Goal: Transaction & Acquisition: Purchase product/service

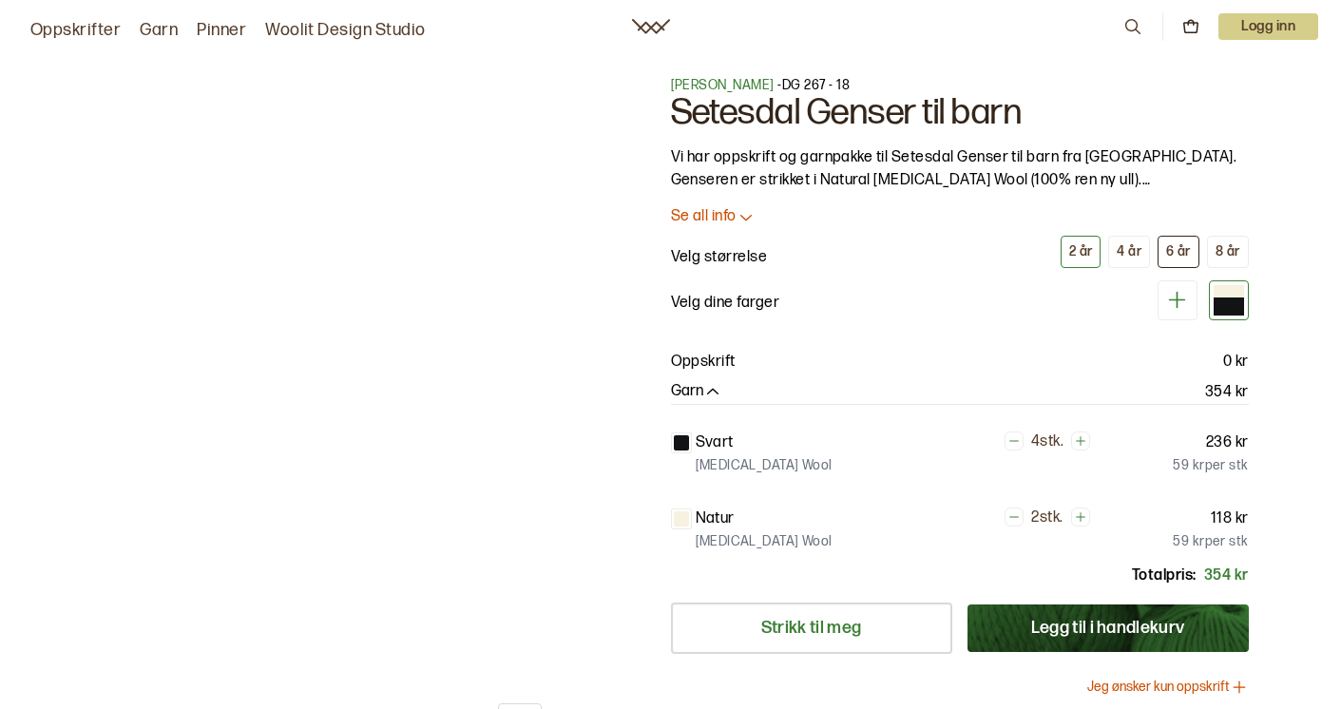
click at [1173, 241] on button "6 år" at bounding box center [1178, 252] width 42 height 32
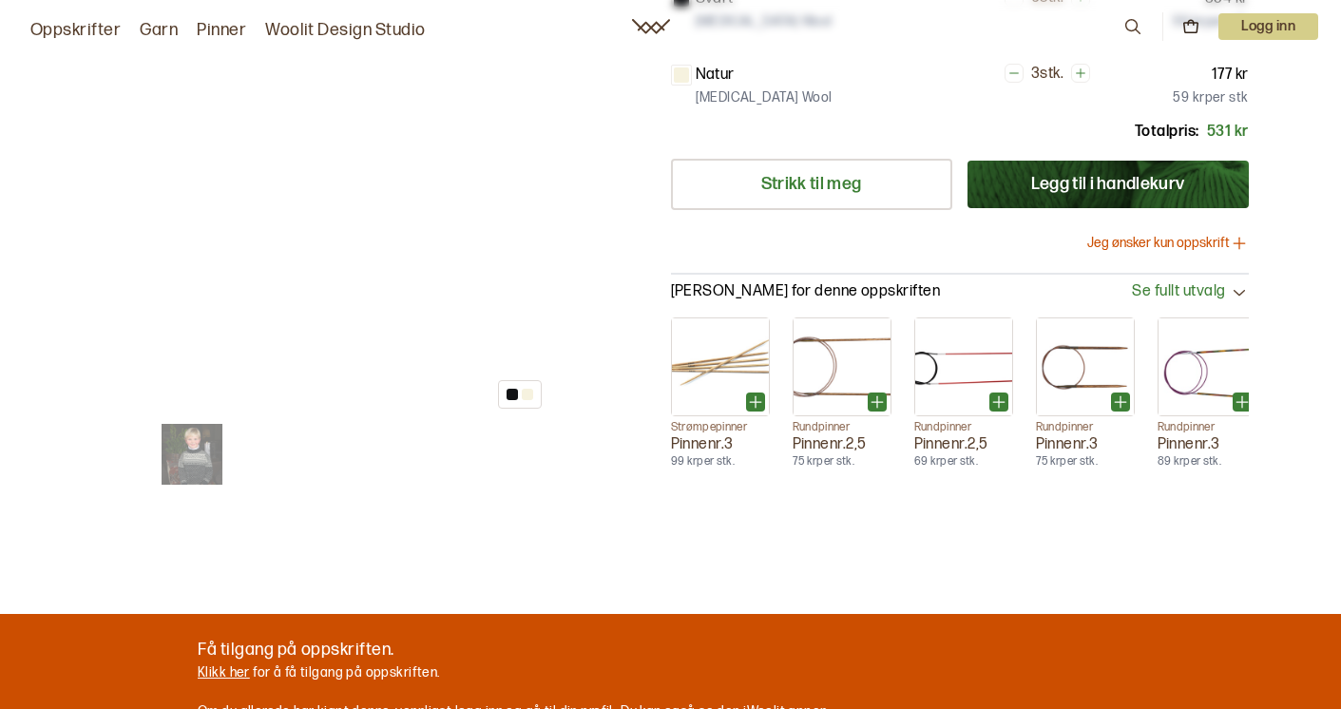
scroll to position [450, 0]
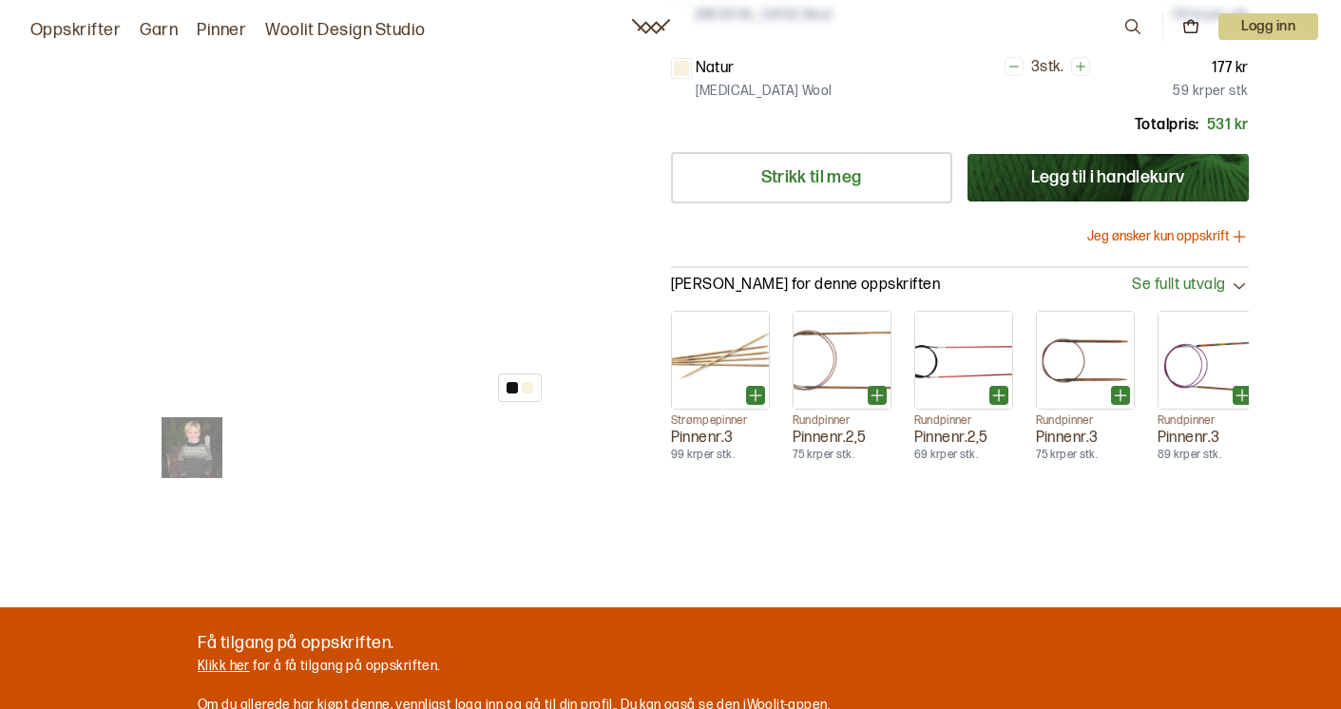
click at [185, 450] on img at bounding box center [192, 447] width 61 height 61
click at [184, 449] on img at bounding box center [192, 447] width 61 height 61
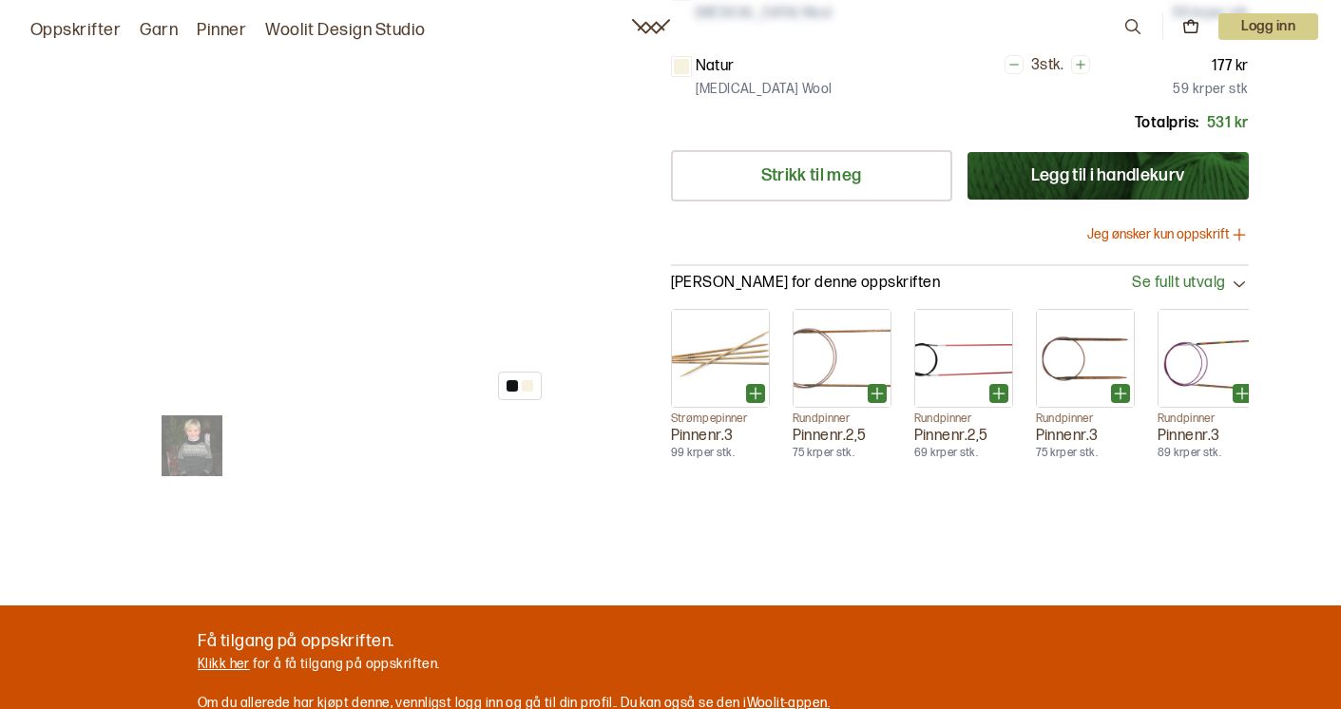
click at [526, 380] on div at bounding box center [527, 385] width 11 height 11
click at [190, 423] on img at bounding box center [192, 445] width 61 height 61
click at [190, 425] on img at bounding box center [192, 445] width 61 height 61
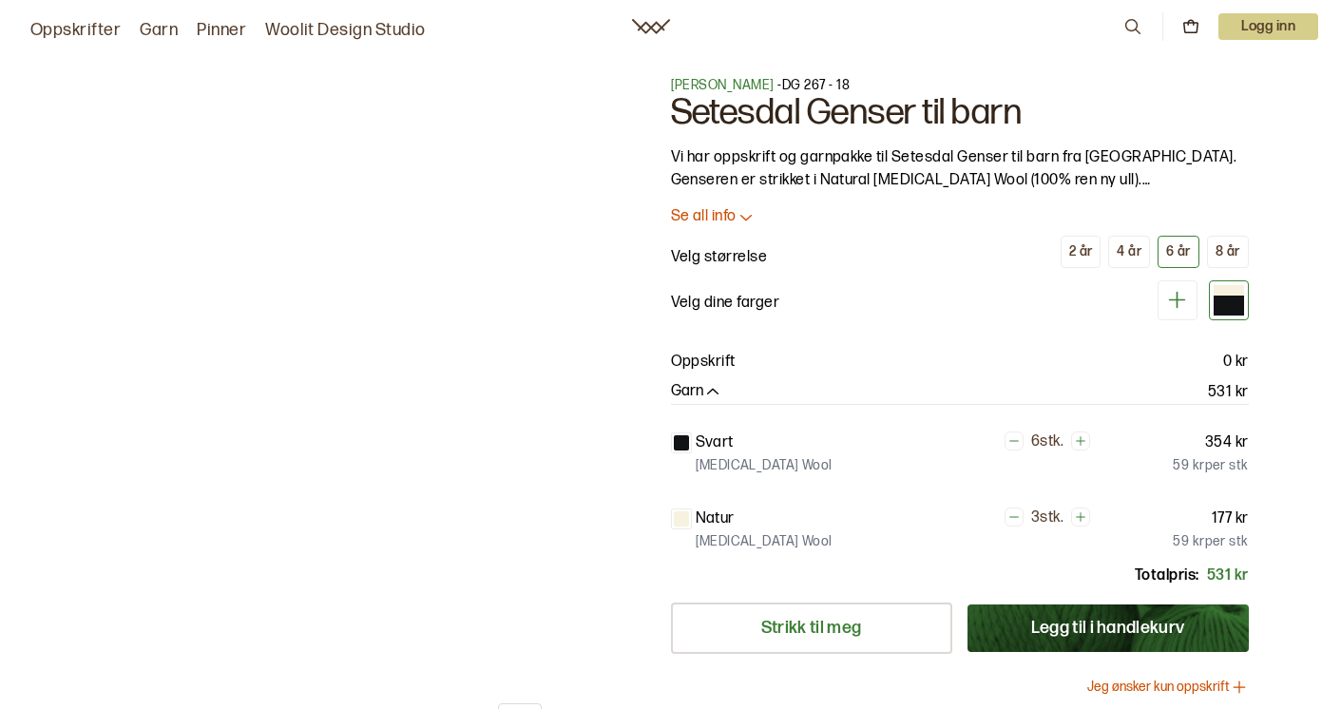
scroll to position [0, 0]
click at [739, 211] on icon at bounding box center [745, 216] width 19 height 19
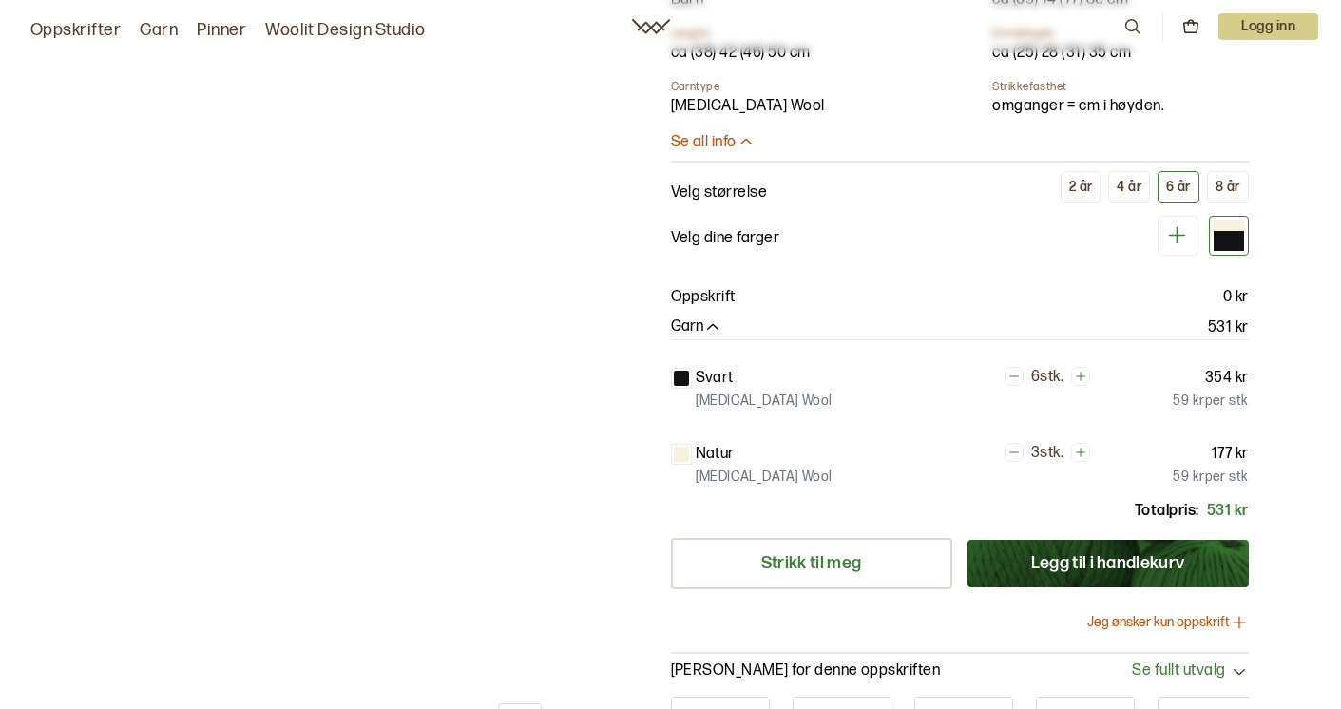
scroll to position [501, 0]
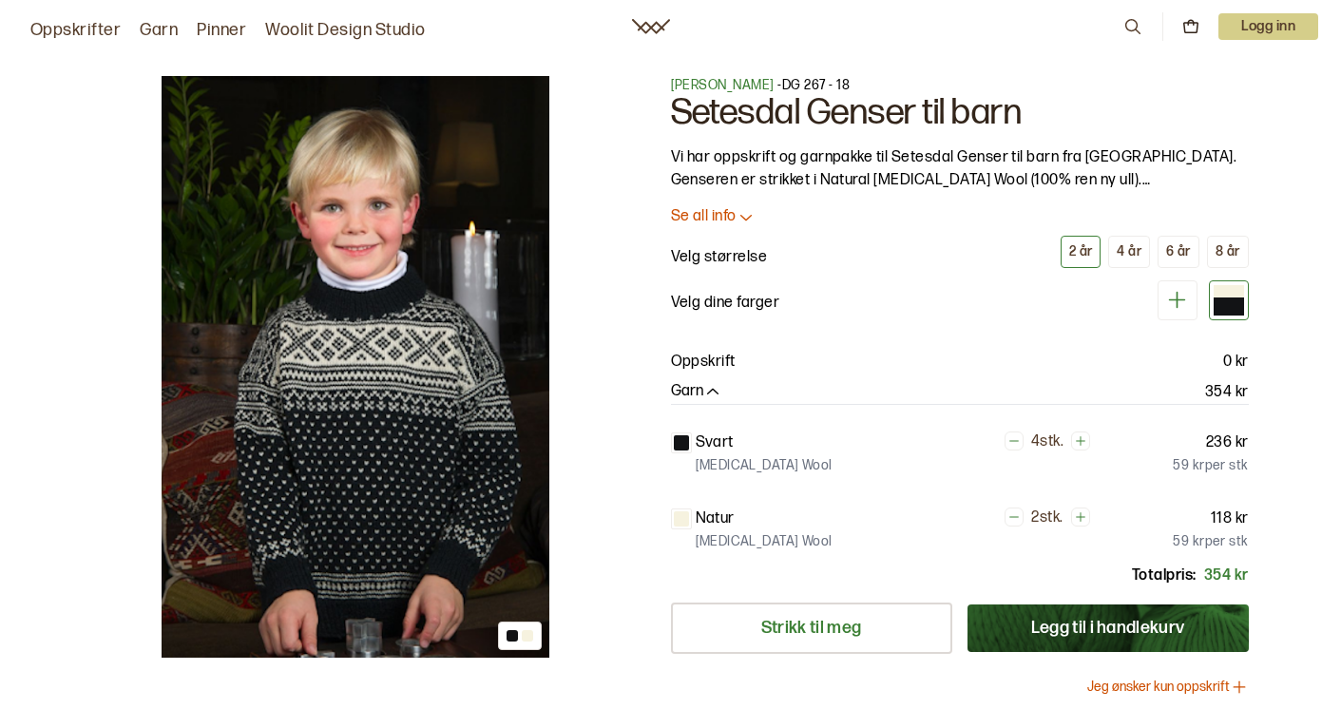
scroll to position [91, 0]
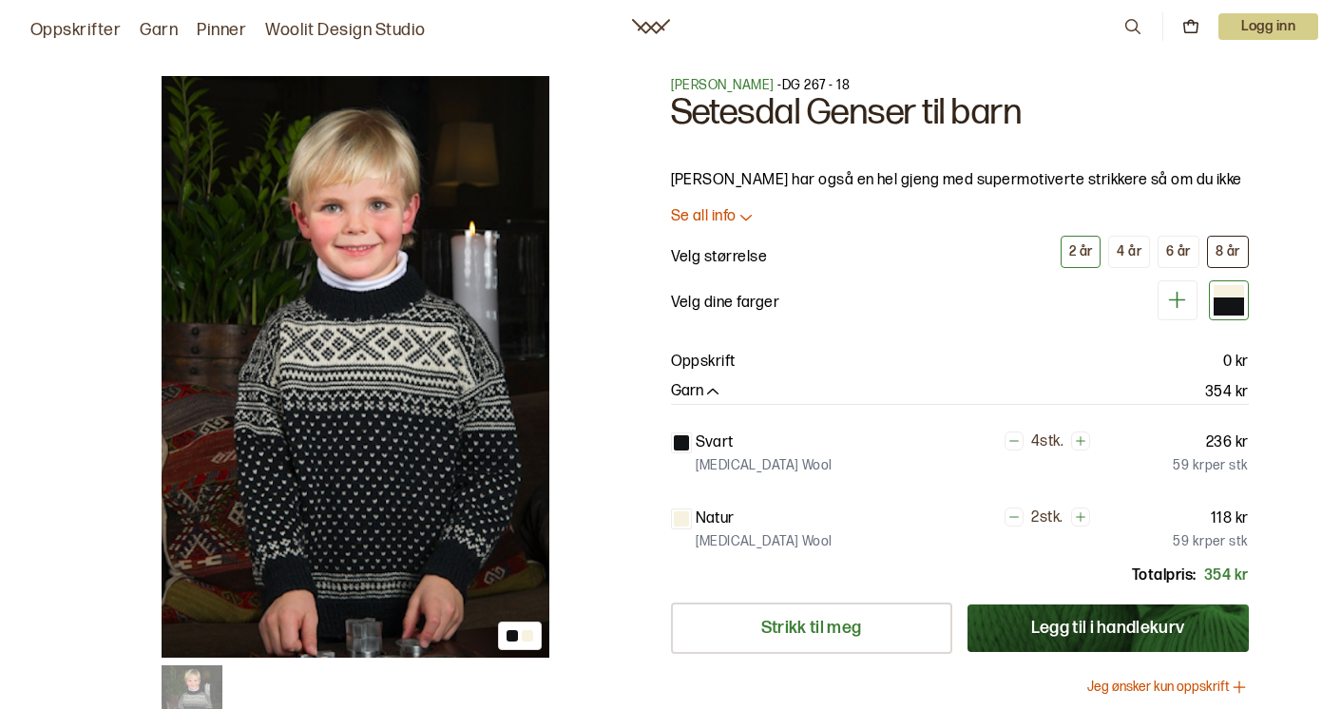
click at [1220, 253] on div "8 år" at bounding box center [1227, 251] width 25 height 17
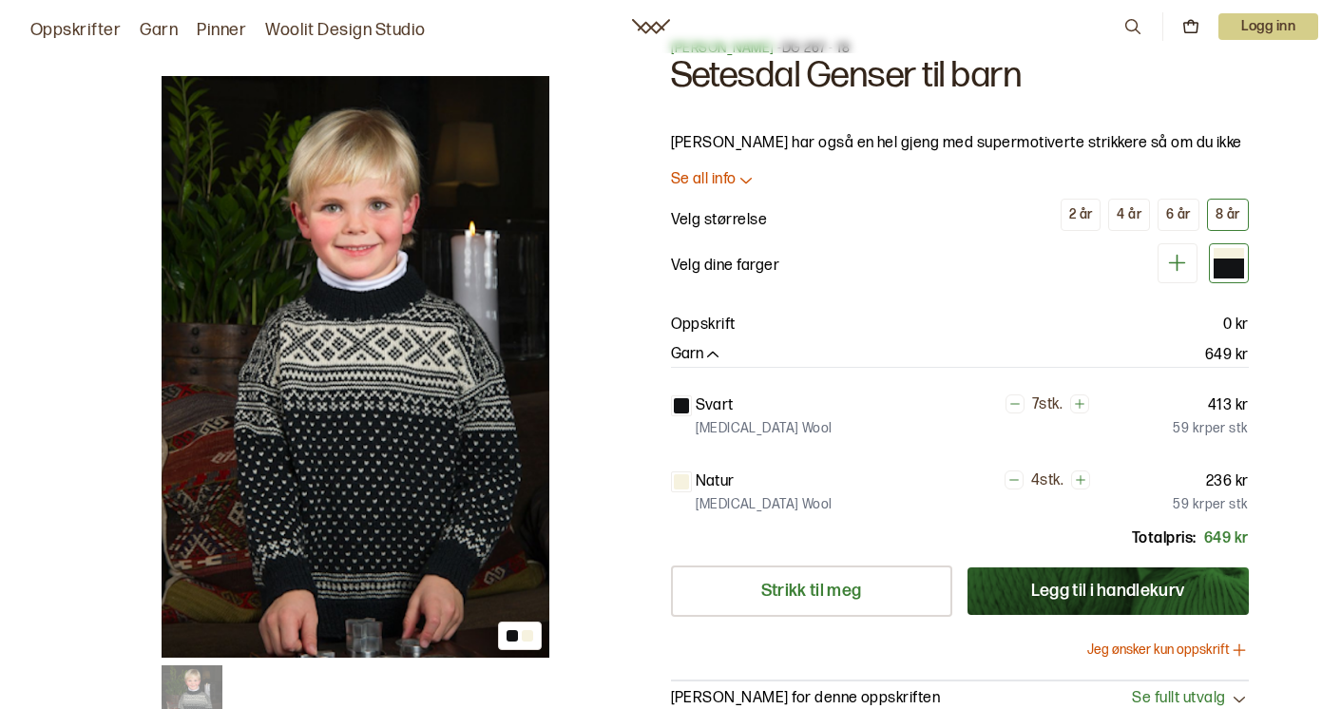
scroll to position [37, 0]
click at [712, 346] on icon "button" at bounding box center [712, 355] width 19 height 19
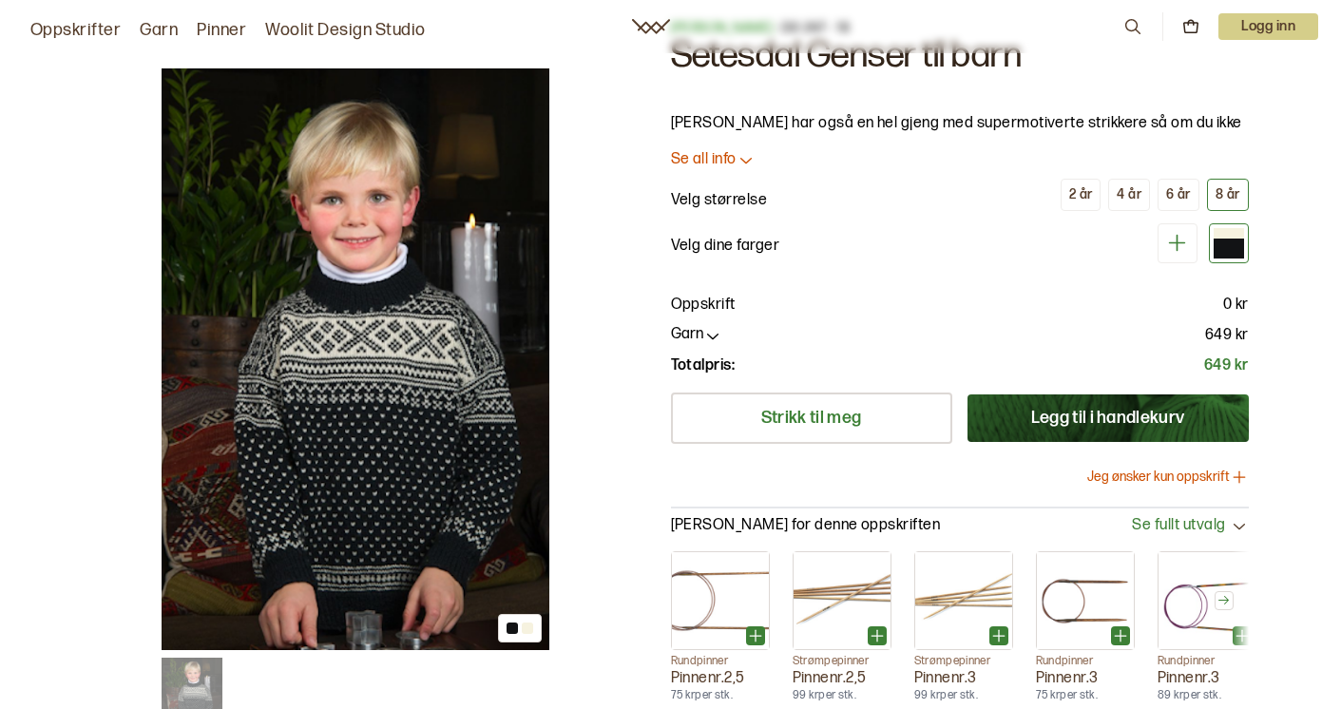
scroll to position [56, 0]
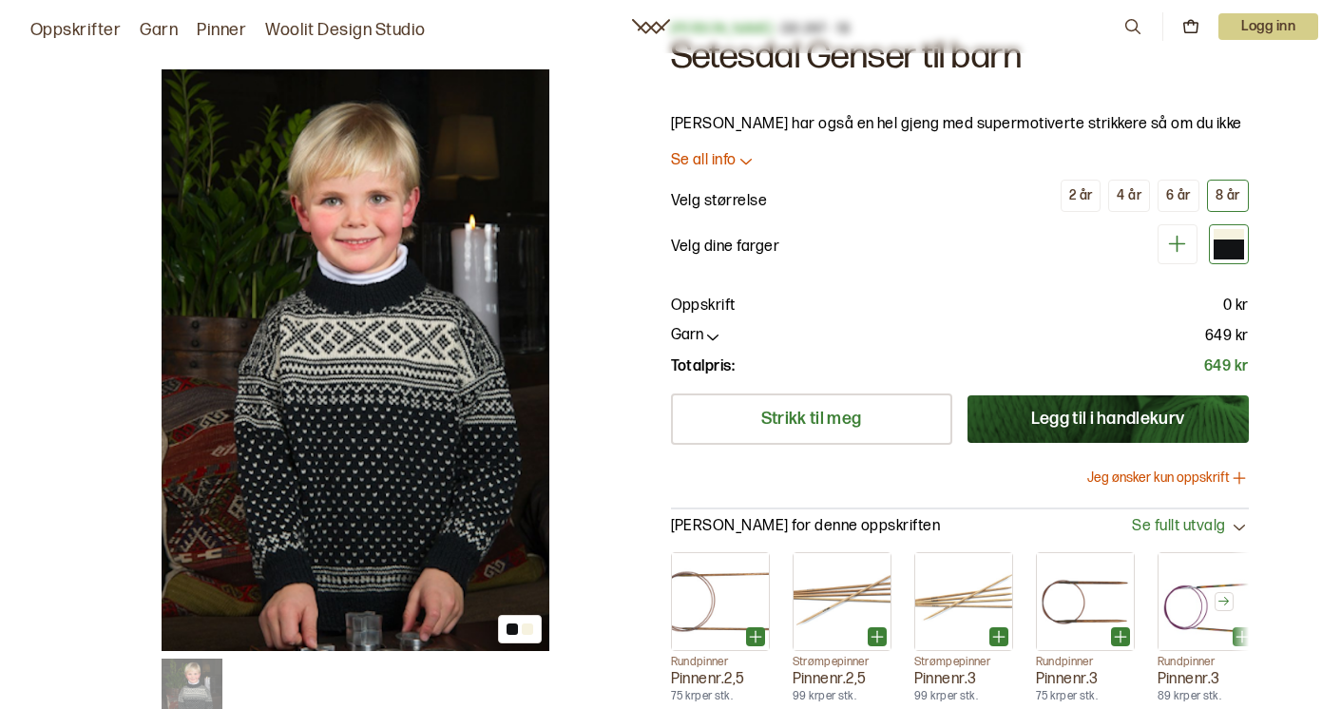
click at [555, 418] on div "1 av 1" at bounding box center [355, 359] width 524 height 581
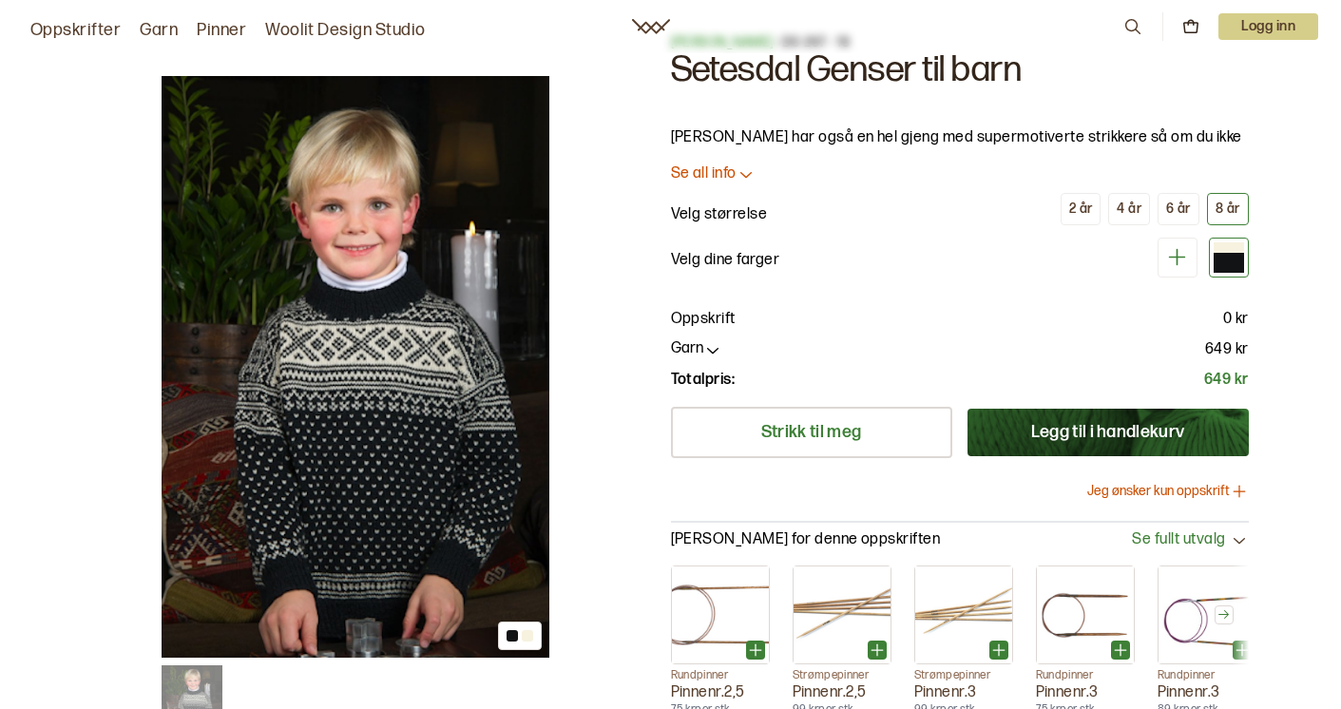
scroll to position [37, 0]
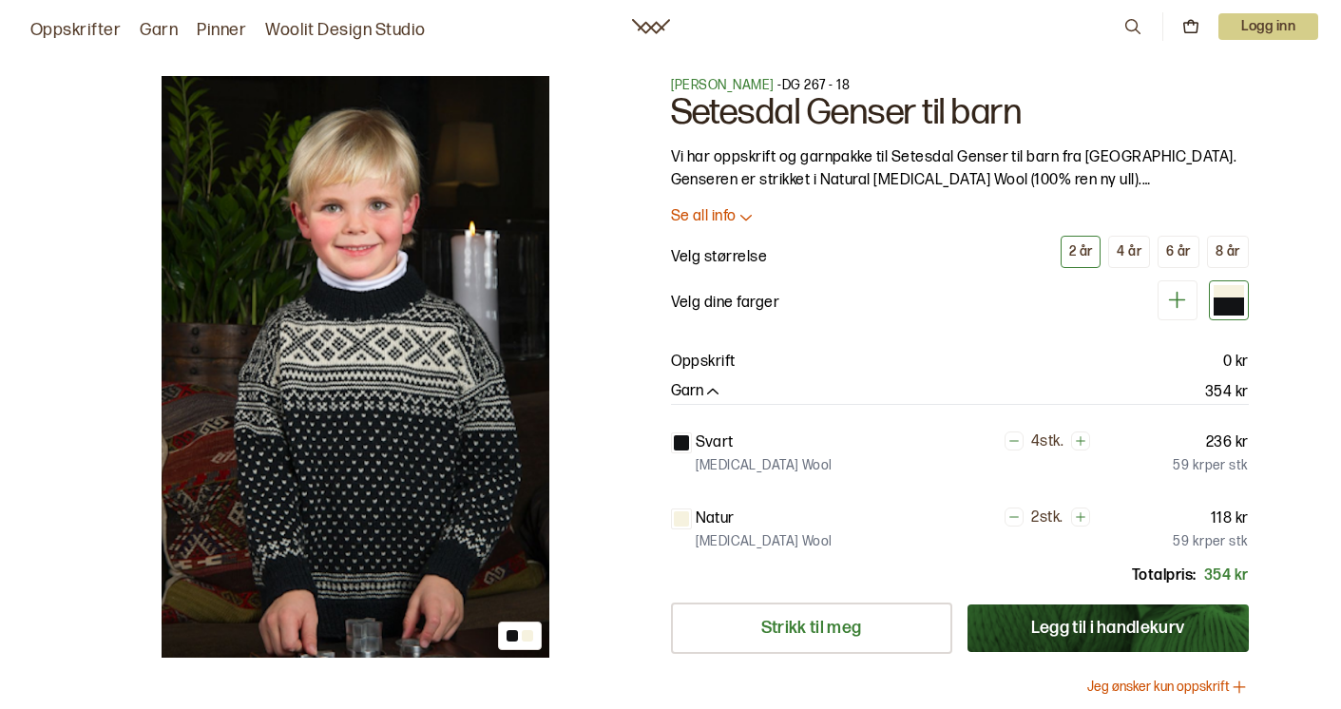
scroll to position [91, 0]
